Goal: Transaction & Acquisition: Purchase product/service

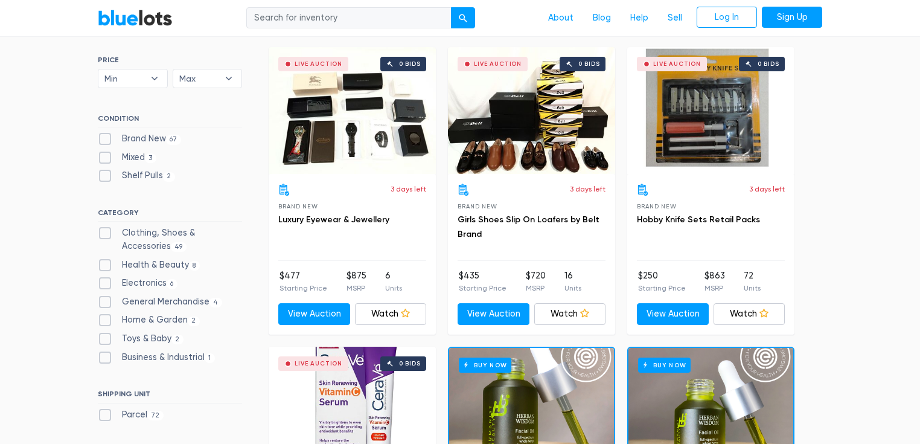
scroll to position [338, 0]
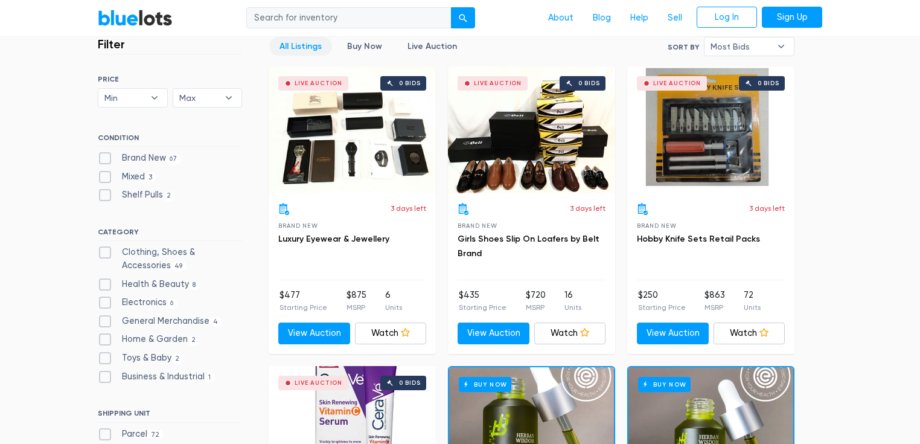
click at [103, 158] on label "Brand New 67" at bounding box center [139, 158] width 83 height 13
click at [103, 158] on New"] "Brand New 67" at bounding box center [102, 156] width 8 height 8
checkbox New"] "true"
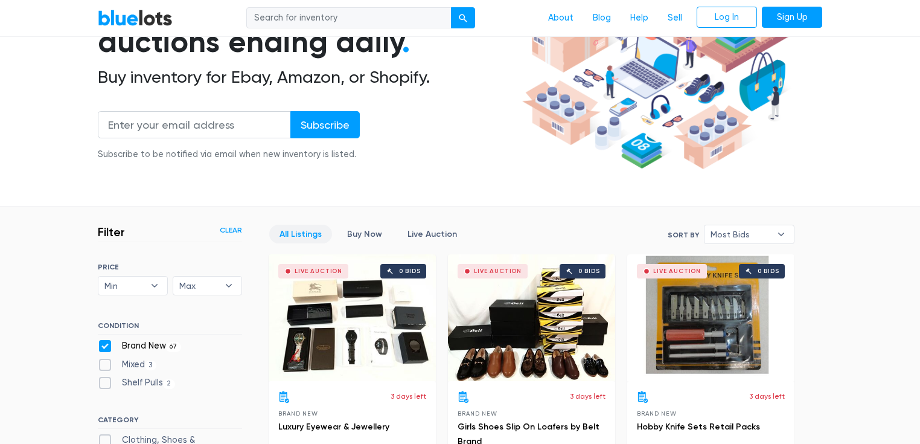
scroll to position [193, 0]
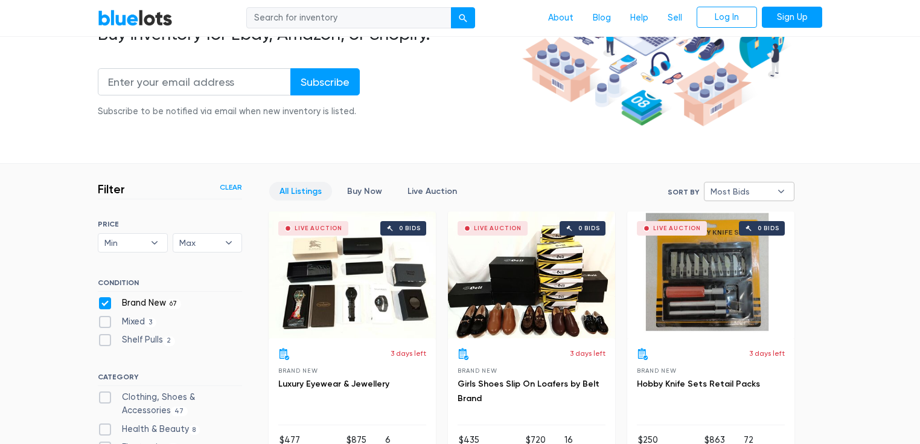
click at [776, 191] on b "▾" at bounding box center [781, 191] width 25 height 18
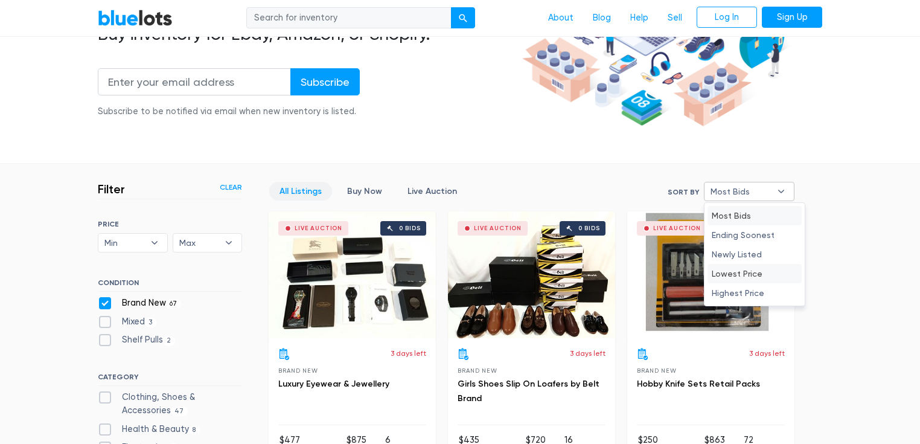
click at [755, 275] on li "Lowest Price" at bounding box center [755, 273] width 94 height 19
select select "lowest_price"
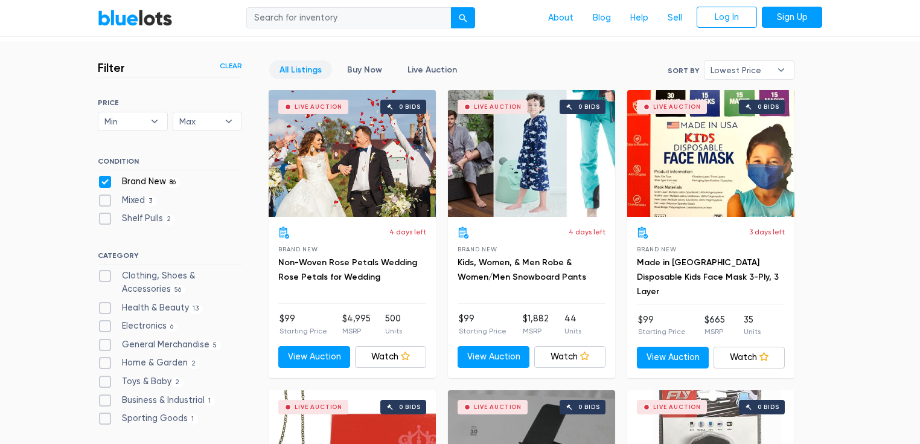
scroll to position [325, 0]
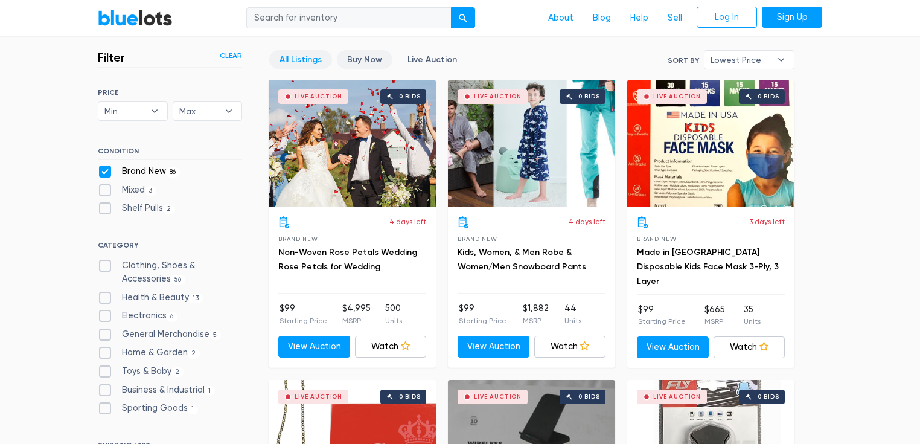
click at [346, 54] on link "Buy Now" at bounding box center [365, 59] width 56 height 19
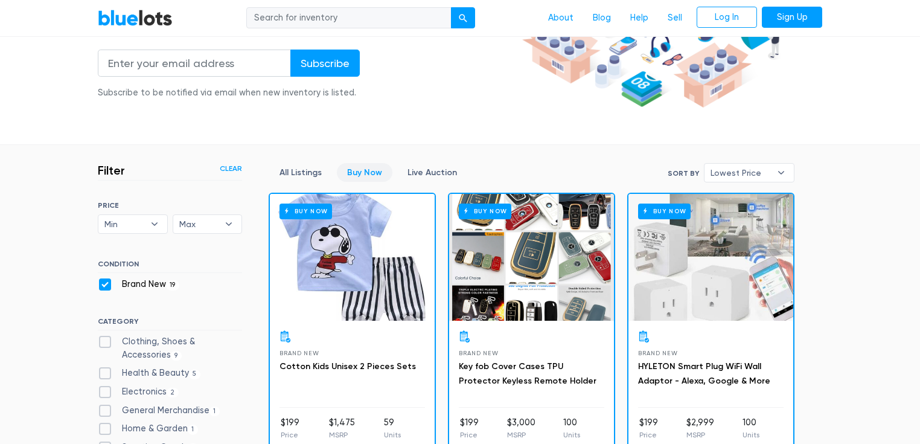
scroll to position [290, 0]
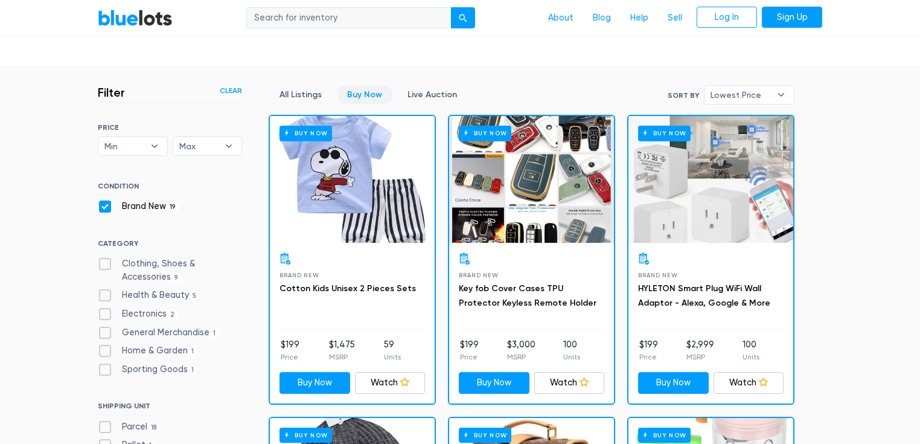
click at [104, 208] on label "Brand New 19" at bounding box center [139, 206] width 82 height 13
click at [104, 208] on New"] "Brand New 19" at bounding box center [102, 204] width 8 height 8
checkbox New"] "false"
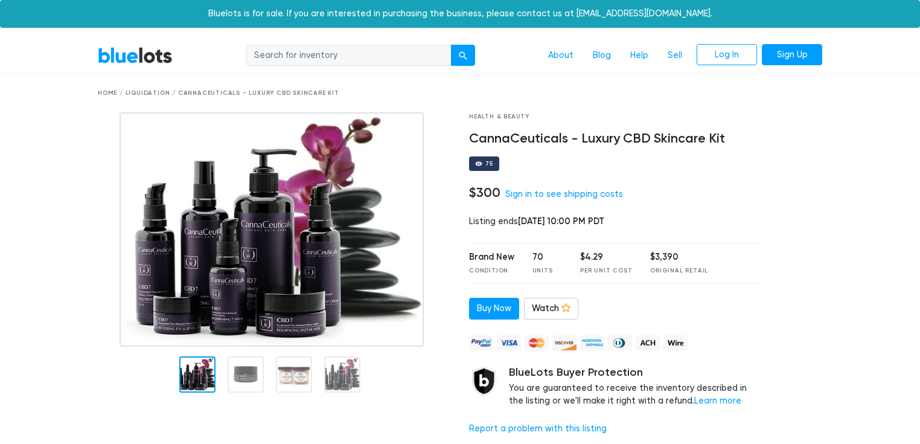
click at [252, 271] on img at bounding box center [272, 229] width 304 height 234
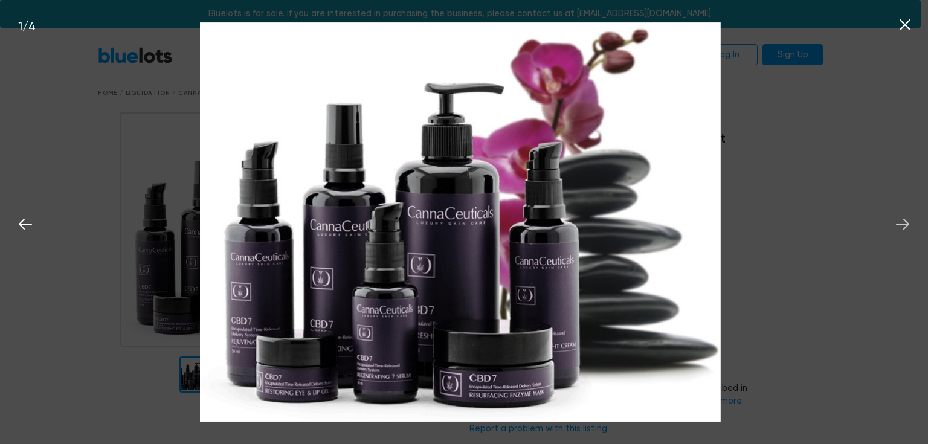
click at [901, 223] on icon at bounding box center [902, 224] width 18 height 18
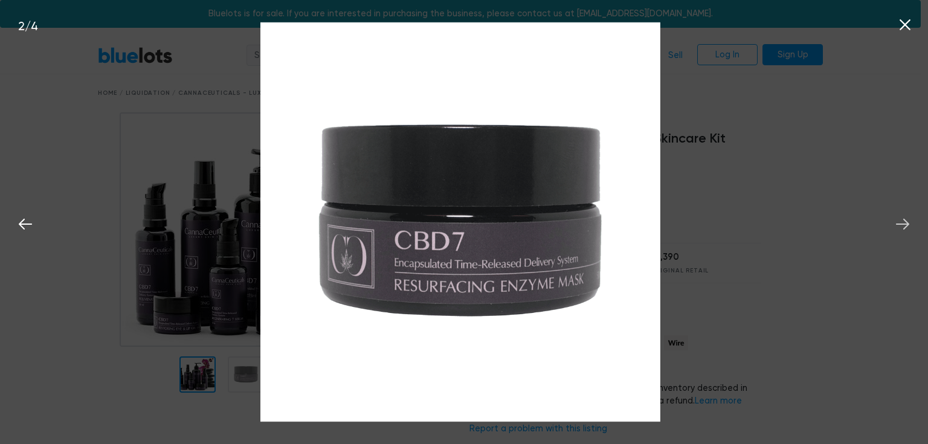
click at [901, 223] on icon at bounding box center [902, 224] width 18 height 18
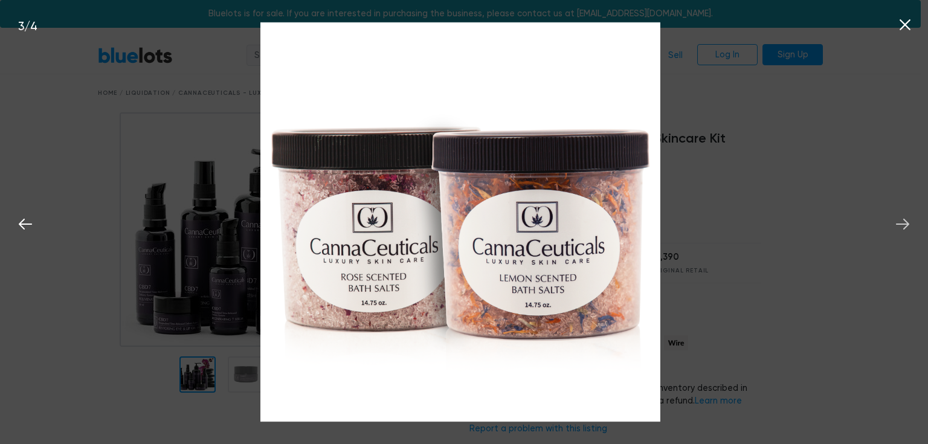
click at [906, 223] on icon at bounding box center [902, 224] width 18 height 18
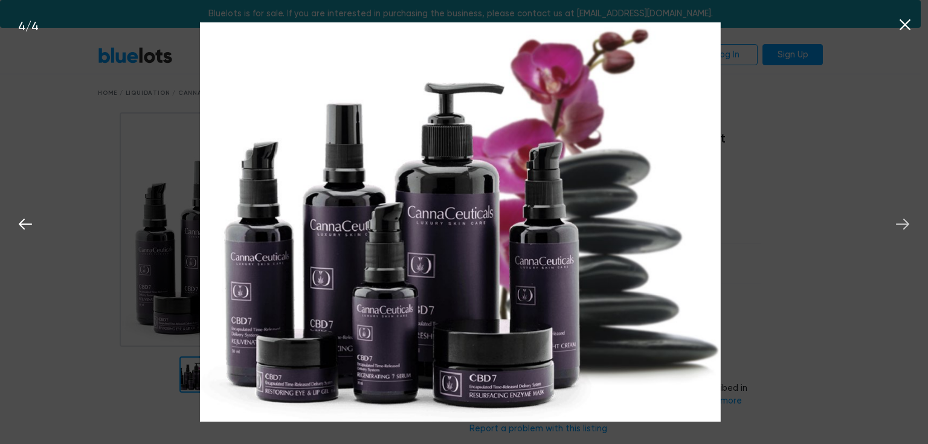
click at [906, 223] on icon at bounding box center [902, 224] width 18 height 18
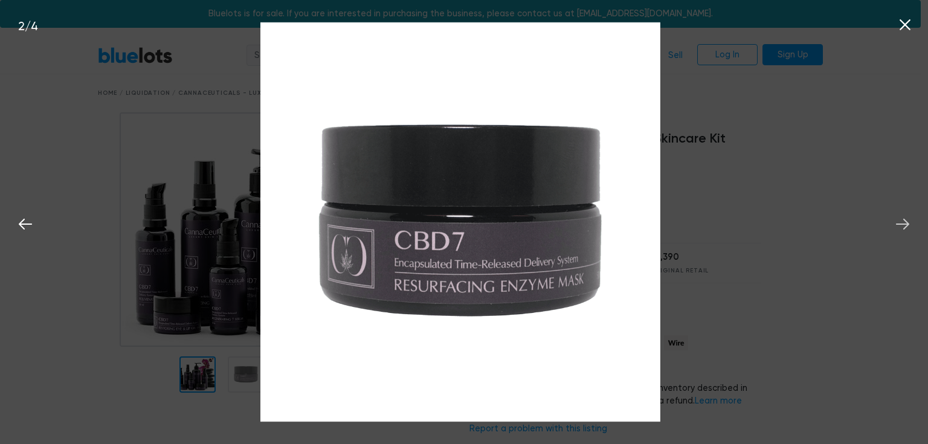
click at [906, 223] on icon at bounding box center [902, 224] width 18 height 18
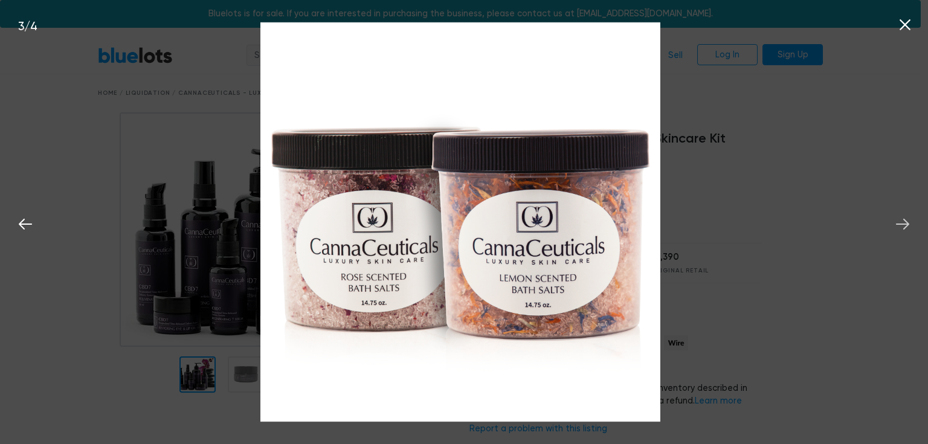
click at [906, 223] on icon at bounding box center [902, 224] width 18 height 18
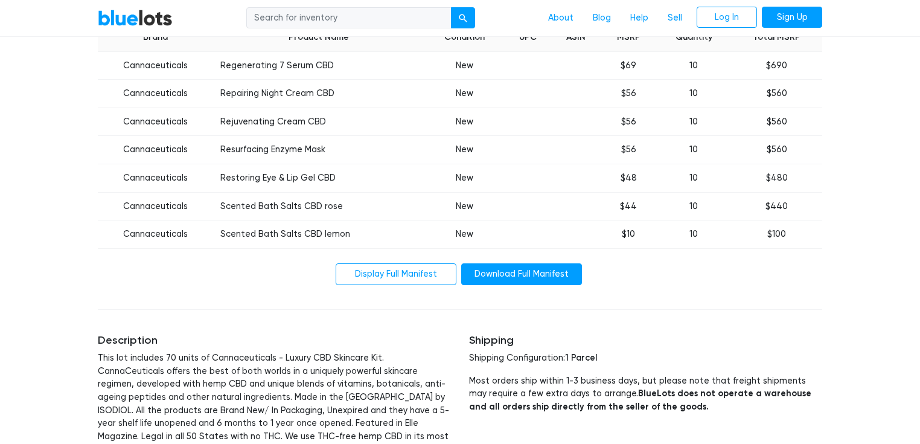
scroll to position [435, 0]
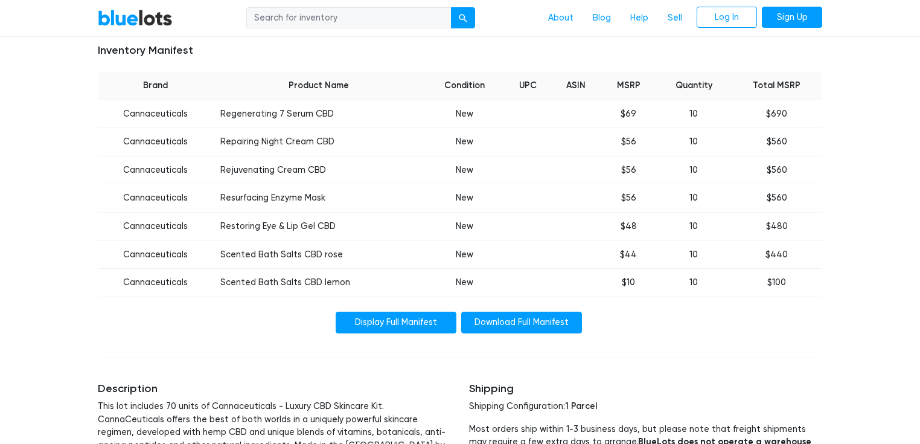
click at [421, 327] on link "Display Full Manifest" at bounding box center [396, 323] width 121 height 22
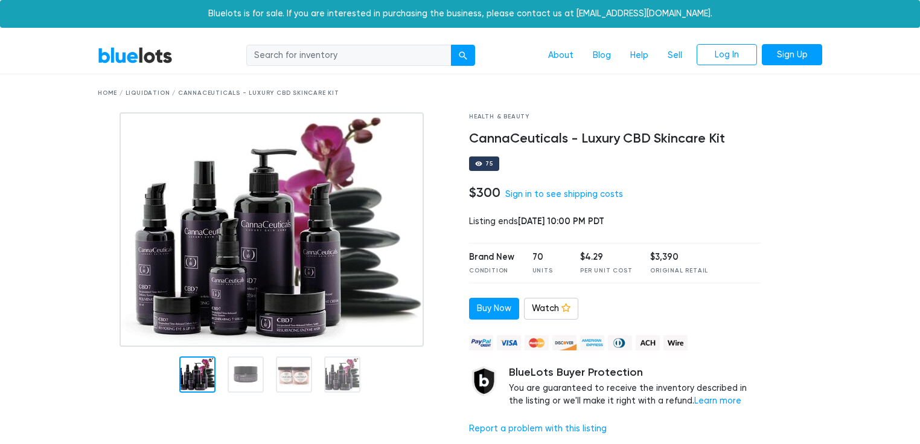
scroll to position [435, 0]
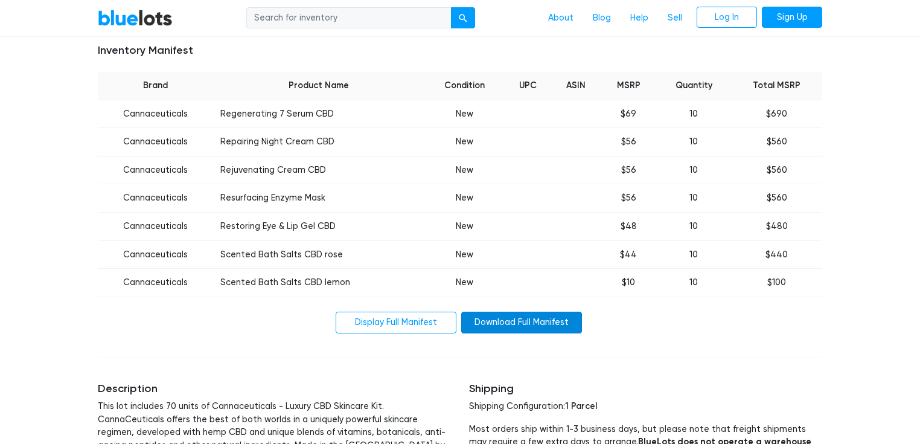
click at [527, 324] on link "Download Full Manifest" at bounding box center [521, 323] width 121 height 22
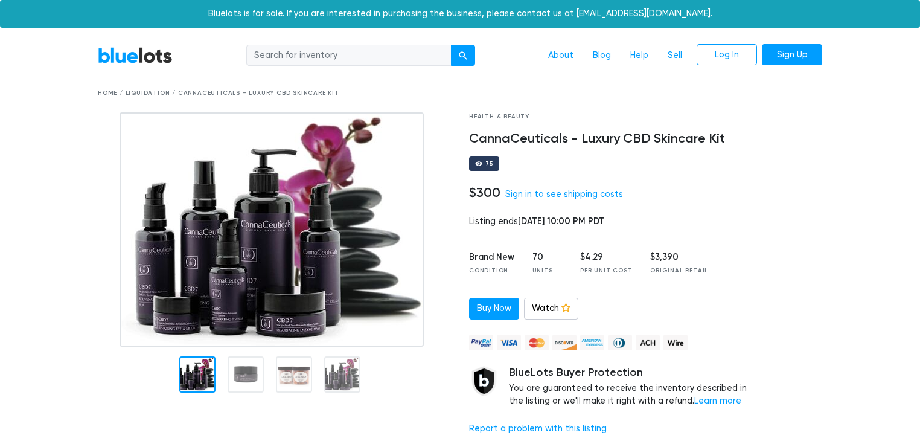
scroll to position [435, 0]
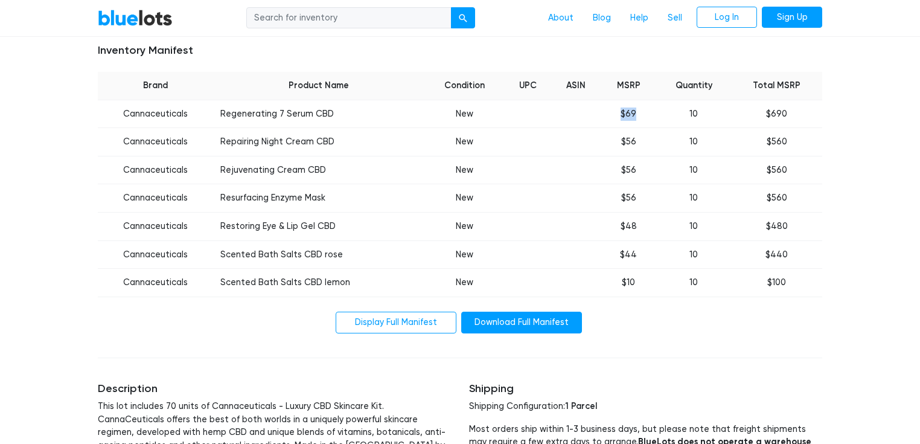
drag, startPoint x: 623, startPoint y: 114, endPoint x: 637, endPoint y: 114, distance: 13.9
click at [637, 114] on td "$69" at bounding box center [629, 114] width 56 height 28
click at [696, 114] on td "10" at bounding box center [693, 114] width 75 height 28
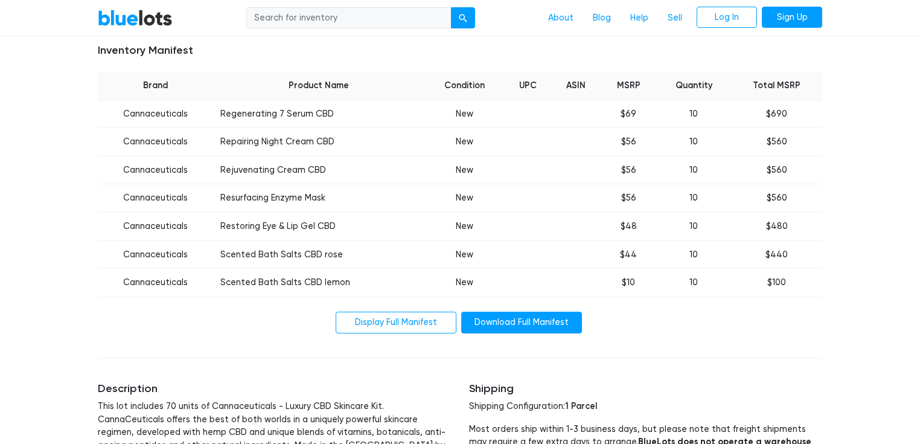
click at [778, 115] on td "$690" at bounding box center [776, 114] width 91 height 28
click at [880, 174] on div "BlueLots About Blog Help Sell Log In Sign Up Home / Liquidation / CannaCeutical…" at bounding box center [460, 385] width 920 height 1564
click at [784, 86] on th "Total MSRP" at bounding box center [776, 86] width 91 height 28
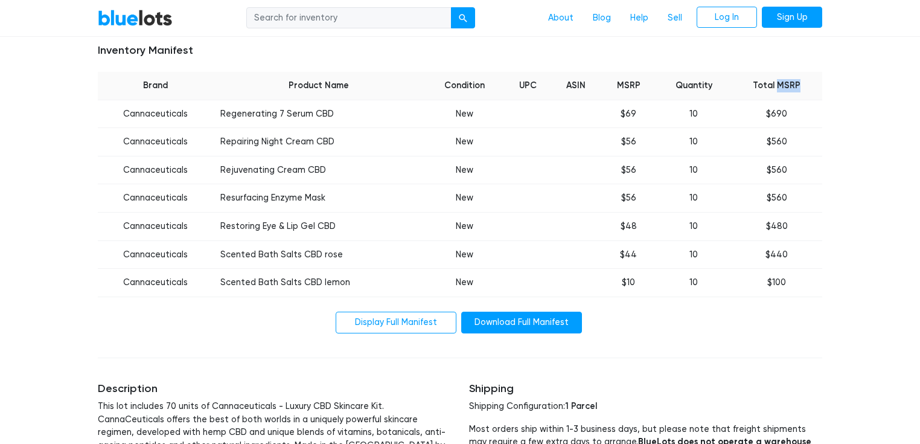
click at [784, 86] on th "Total MSRP" at bounding box center [776, 86] width 91 height 28
copy th "MSRP"
drag, startPoint x: 223, startPoint y: 114, endPoint x: 339, endPoint y: 115, distance: 116.6
click at [339, 115] on td "Regenerating 7 Serum CBD" at bounding box center [318, 114] width 211 height 28
click at [626, 116] on td "$69" at bounding box center [629, 114] width 56 height 28
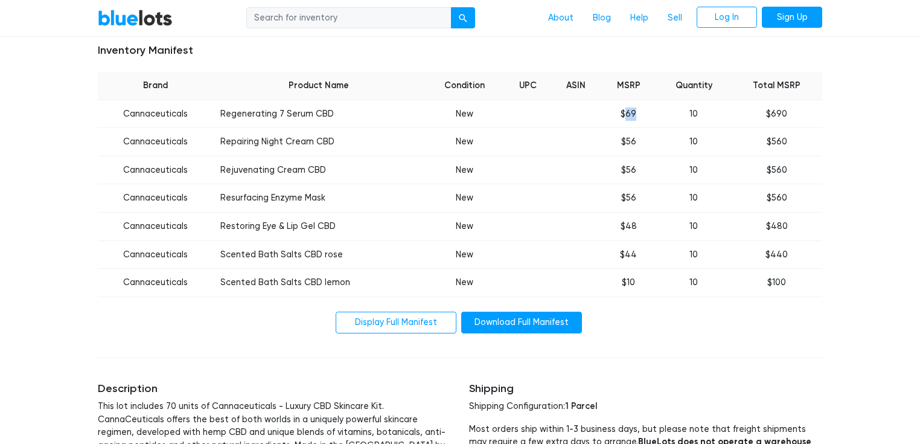
click at [626, 116] on td "$69" at bounding box center [629, 114] width 56 height 28
click at [780, 114] on td "$690" at bounding box center [776, 114] width 91 height 28
click at [633, 115] on td "$69" at bounding box center [629, 114] width 56 height 28
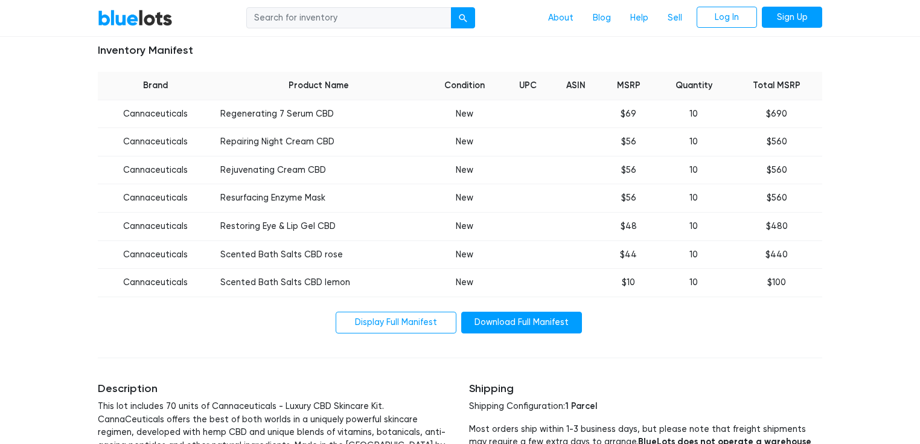
click at [440, 118] on td "New" at bounding box center [465, 114] width 80 height 28
click at [144, 115] on td "Cannaceuticals" at bounding box center [155, 114] width 115 height 28
copy td "Cannaceuticals"
click at [155, 118] on td "Cannaceuticals" at bounding box center [155, 114] width 115 height 28
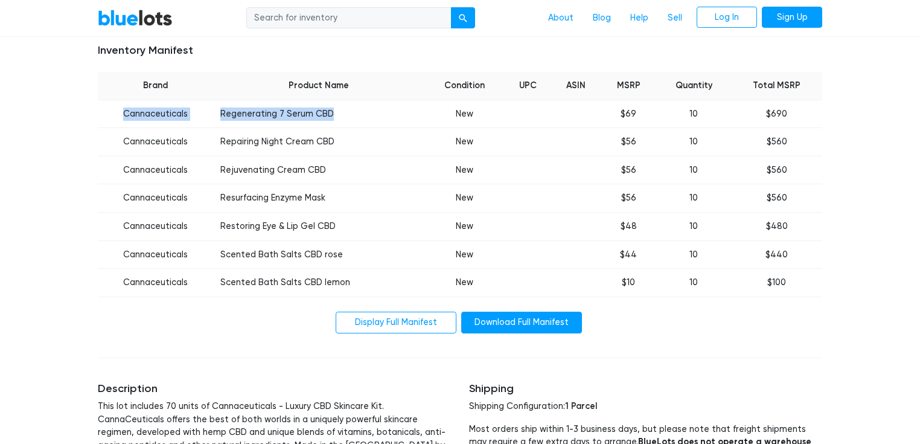
drag, startPoint x: 125, startPoint y: 115, endPoint x: 331, endPoint y: 114, distance: 205.9
click at [331, 114] on tr "Cannaceuticals Regenerating 7 Serum CBD New $69 10 $690" at bounding box center [460, 114] width 725 height 28
copy tr "Cannaceuticals Regenerating 7 Serum CBD"
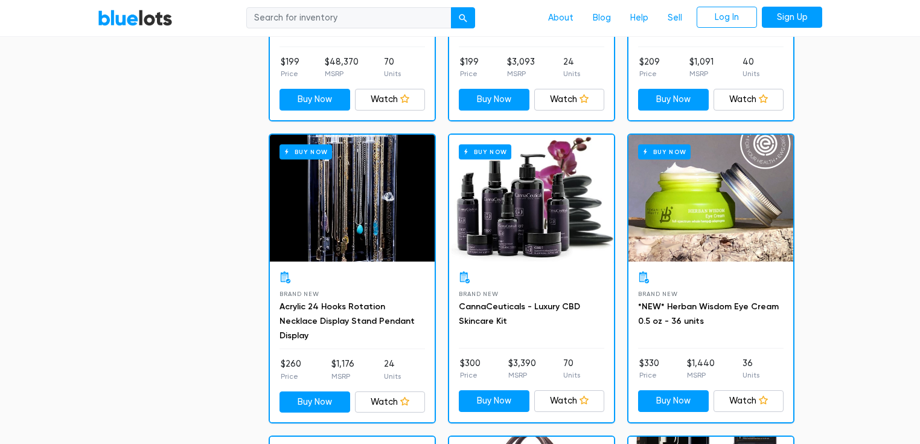
scroll to position [808, 0]
